Goal: Find specific page/section

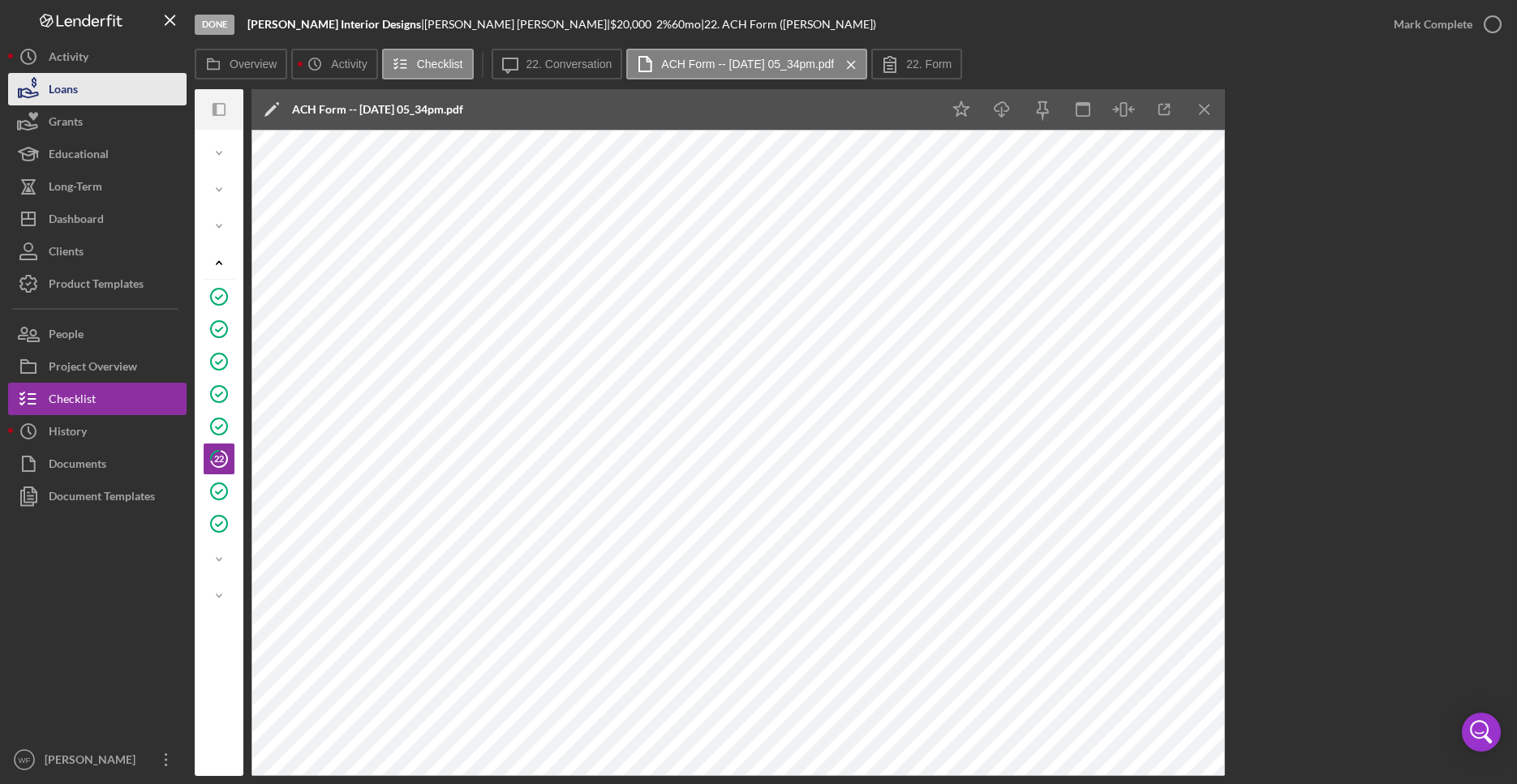
click at [71, 87] on div "Loans" at bounding box center [62, 91] width 29 height 37
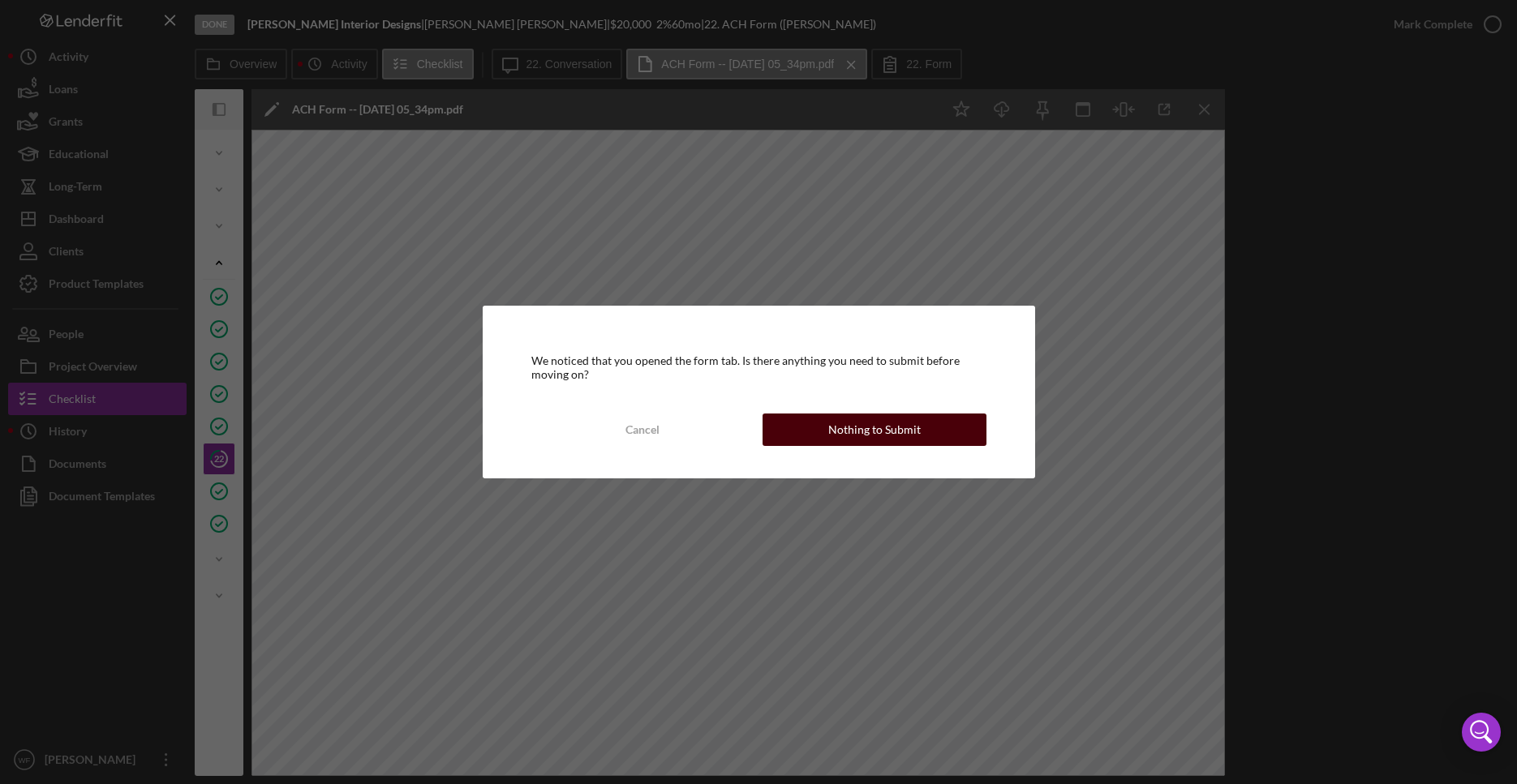
click at [854, 429] on div "Nothing to Submit" at bounding box center [873, 430] width 92 height 33
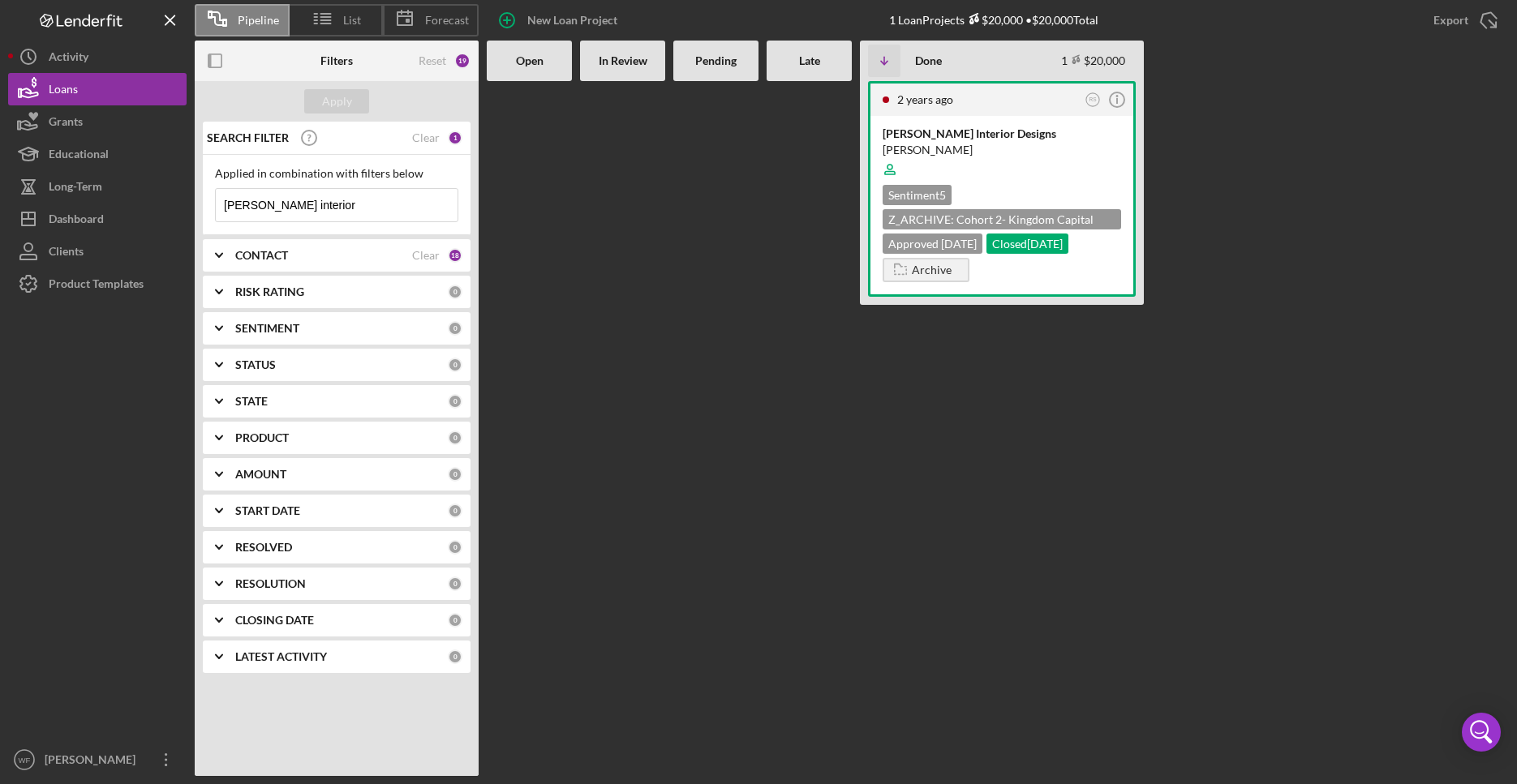
click at [1025, 400] on div "[DATE] RS Icon/Info [PERSON_NAME] Interior Designs [PERSON_NAME] Sentiment 5 Z_…" at bounding box center [1001, 429] width 284 height 695
click at [404, 198] on input "[PERSON_NAME] interior" at bounding box center [337, 205] width 242 height 33
drag, startPoint x: 404, startPoint y: 208, endPoint x: 75, endPoint y: 205, distance: 329.0
click at [216, 206] on input "[PERSON_NAME] interior" at bounding box center [337, 205] width 242 height 33
click at [368, 222] on div "[PERSON_NAME] interior Icon/Menu Close" at bounding box center [337, 205] width 244 height 34
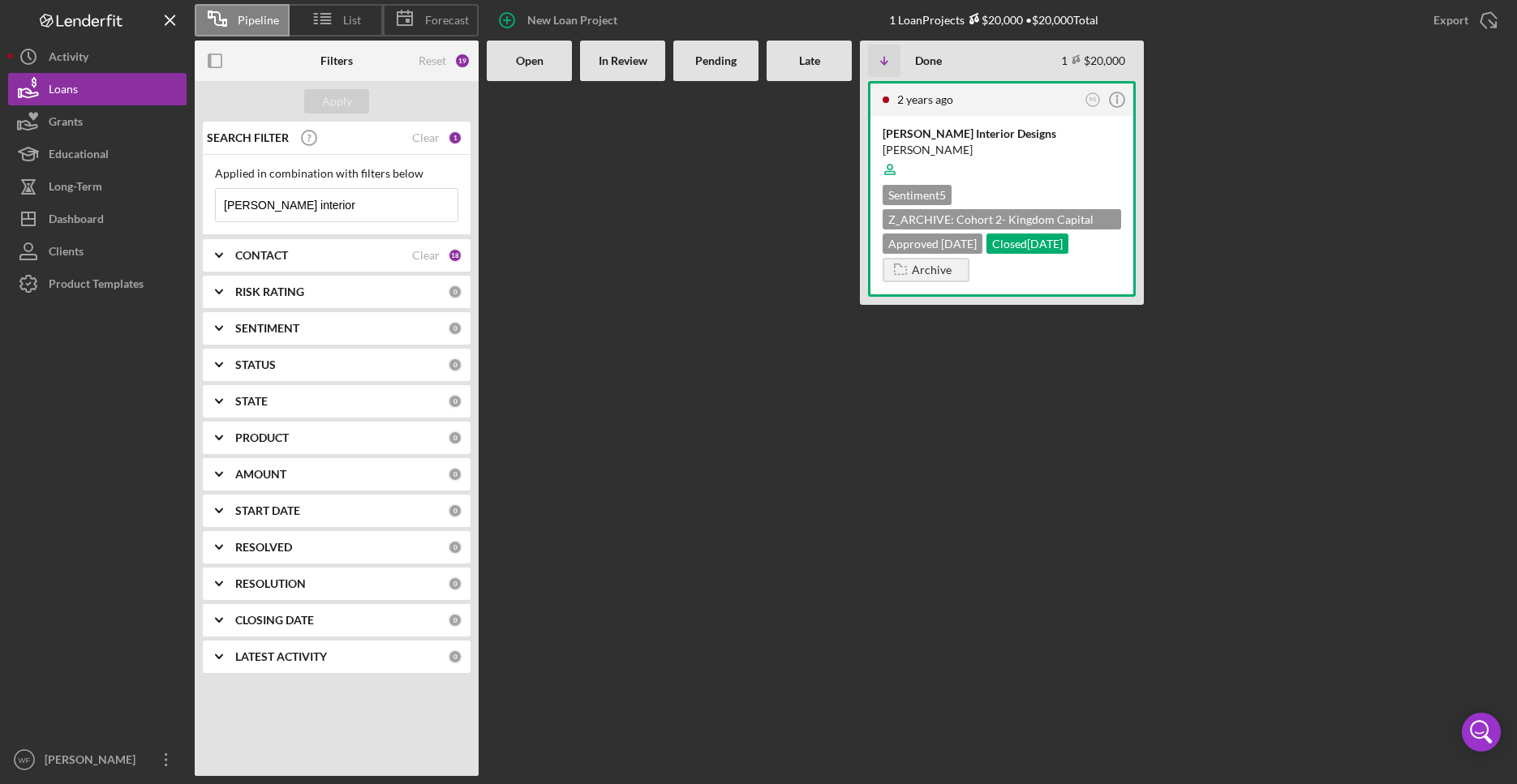
drag, startPoint x: 368, startPoint y: 204, endPoint x: 7, endPoint y: 184, distance: 361.6
click at [216, 189] on input "[PERSON_NAME] interior" at bounding box center [337, 205] width 242 height 33
type input "compu"
click at [1021, 128] on div "CompuPlus" at bounding box center [1001, 134] width 239 height 16
